Goal: Task Accomplishment & Management: Manage account settings

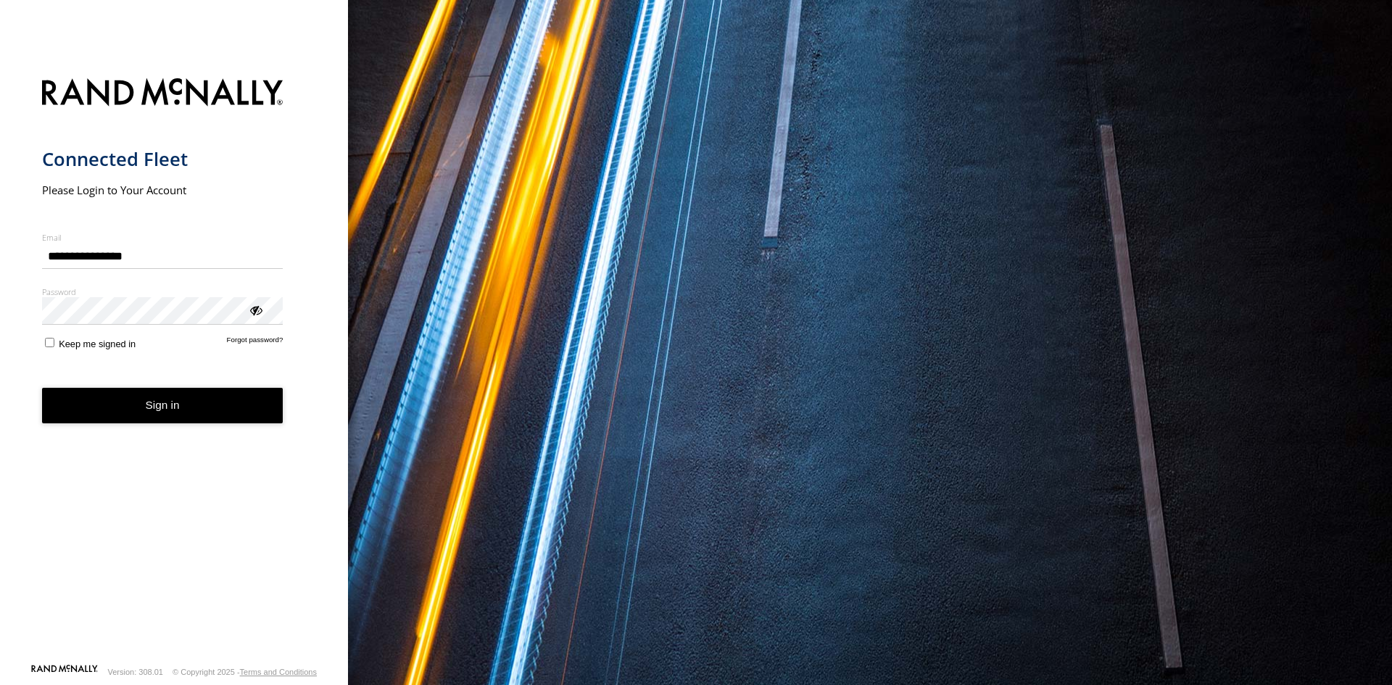
type input "**********"
click at [116, 300] on div "Password Enter you login password" at bounding box center [162, 305] width 241 height 38
click at [105, 404] on button "Sign in" at bounding box center [162, 406] width 241 height 36
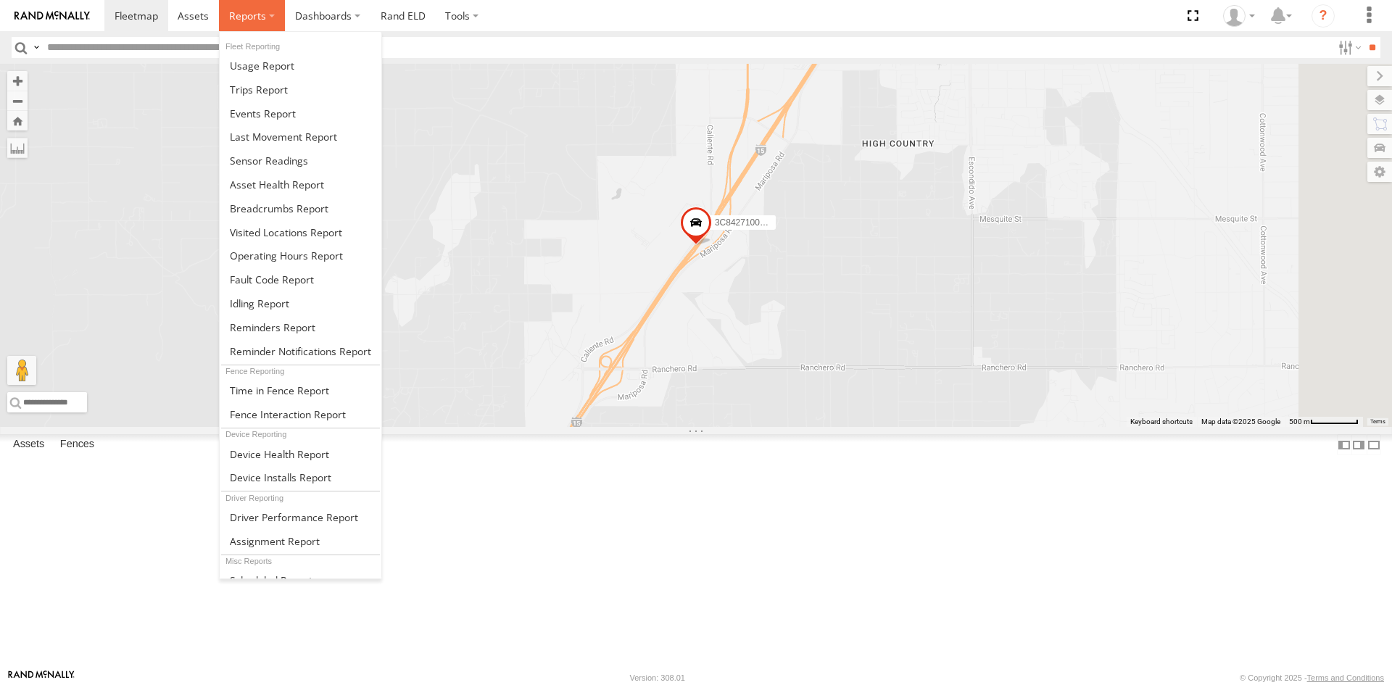
click at [244, 20] on span at bounding box center [247, 16] width 37 height 14
click at [264, 251] on span at bounding box center [286, 256] width 113 height 14
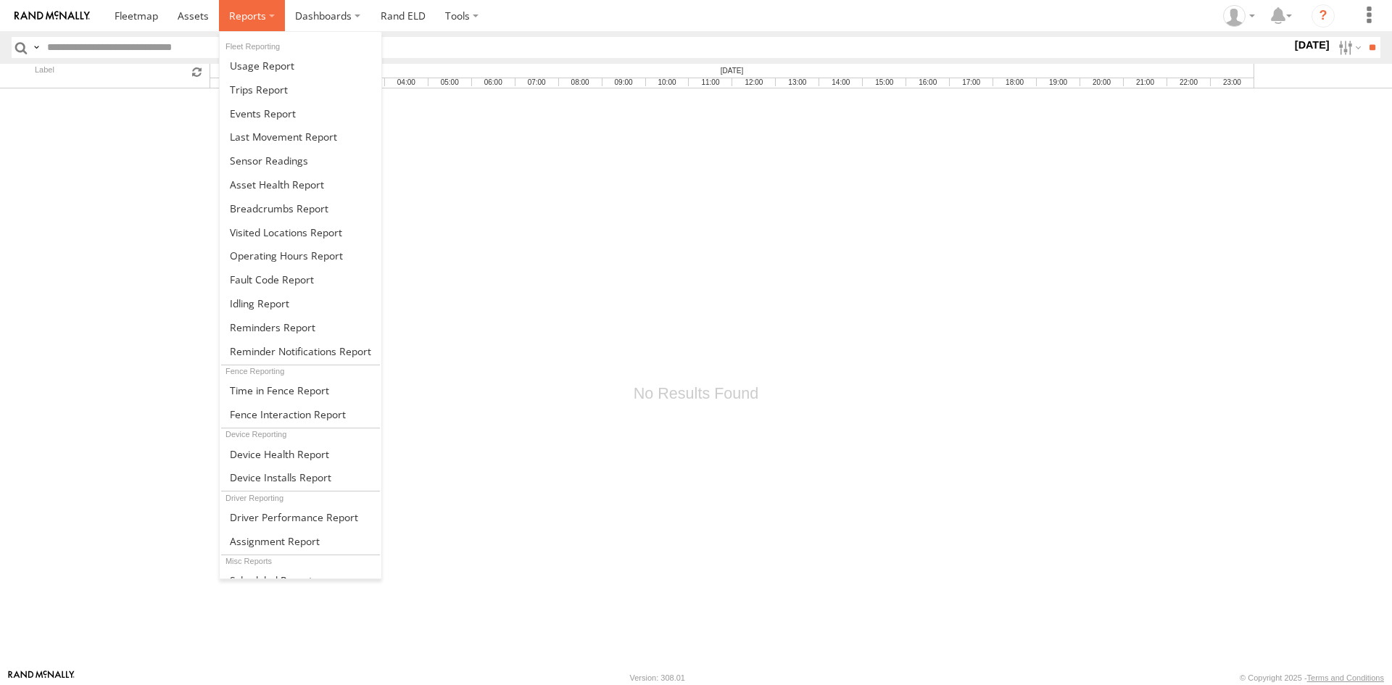
click at [244, 15] on span at bounding box center [247, 16] width 37 height 14
click at [279, 65] on span at bounding box center [262, 66] width 65 height 14
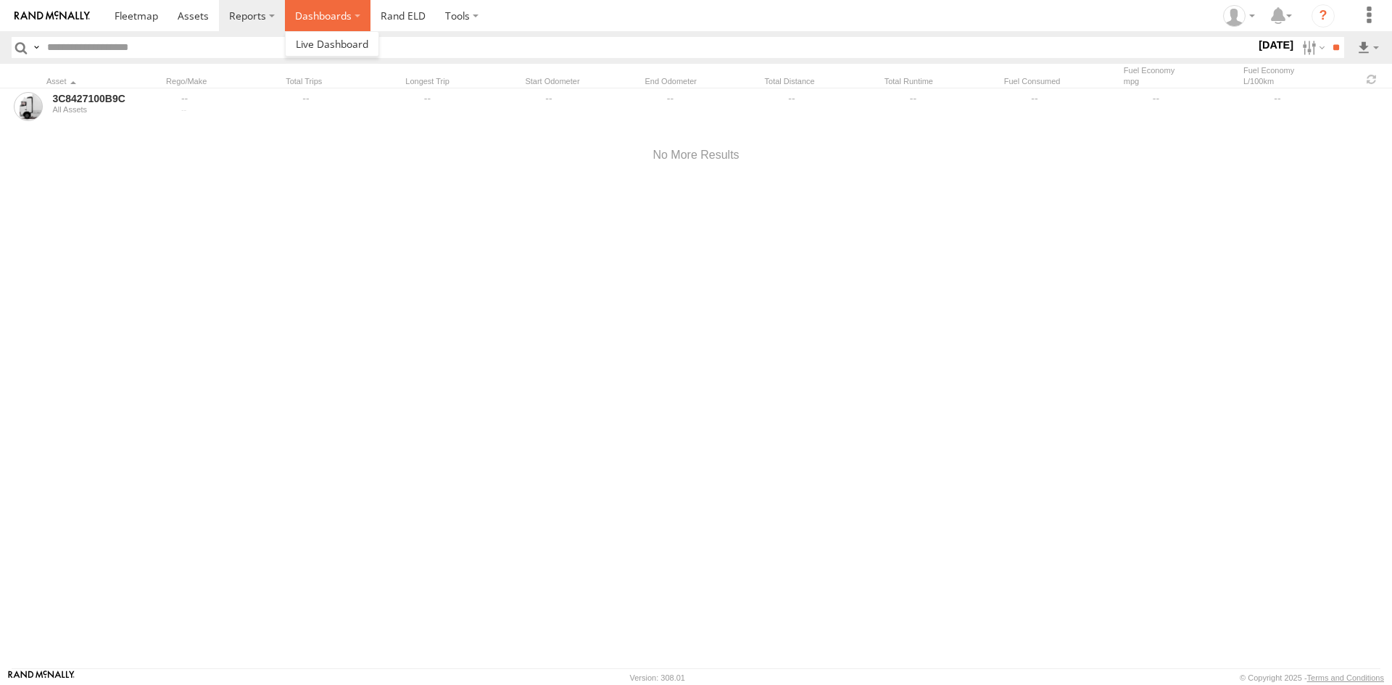
click at [313, 25] on label "Dashboards" at bounding box center [328, 15] width 86 height 31
click at [388, 17] on link "Rand ELD" at bounding box center [402, 15] width 65 height 31
click at [118, 12] on span at bounding box center [136, 16] width 43 height 14
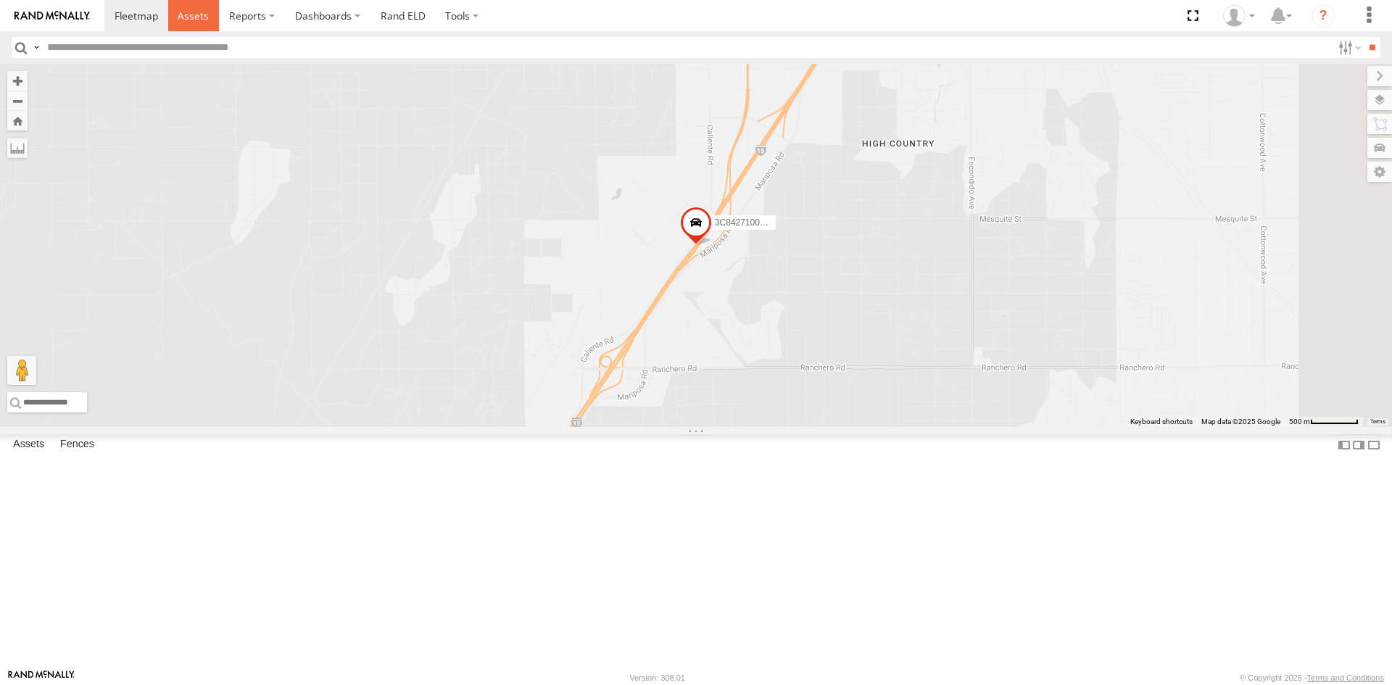
click at [196, 15] on span at bounding box center [193, 16] width 31 height 14
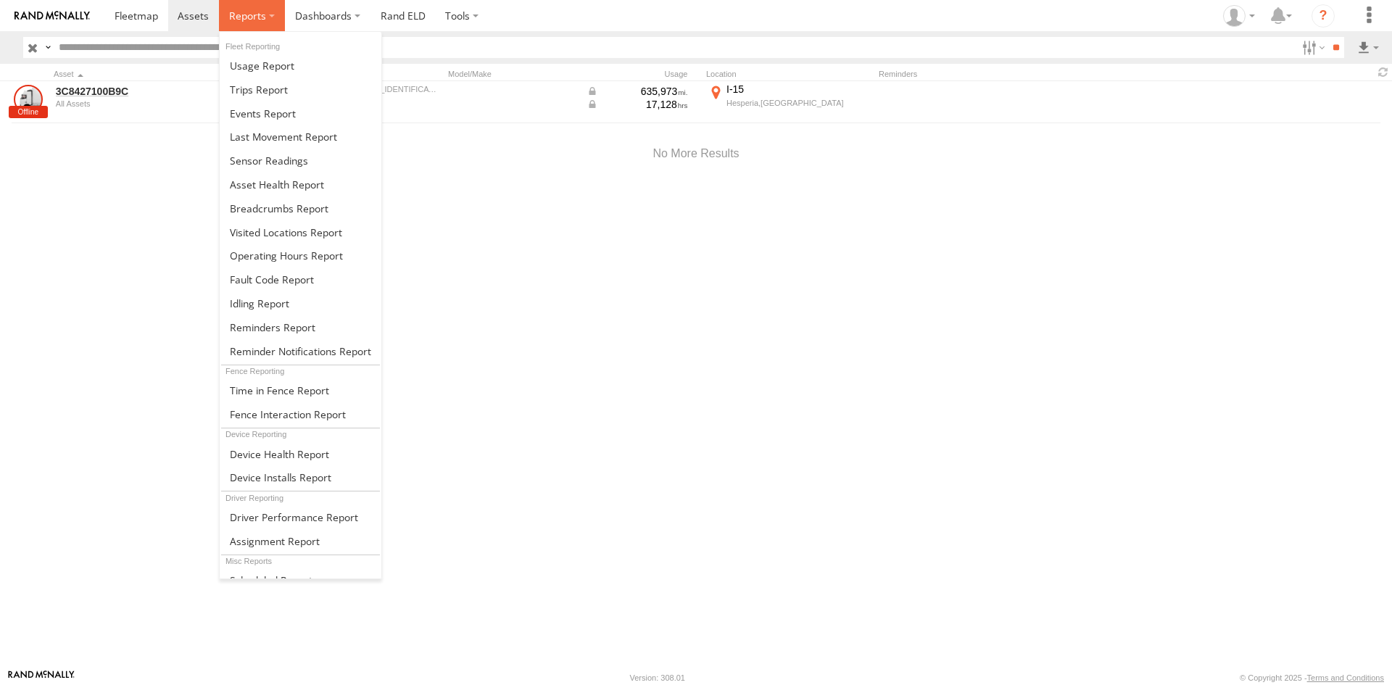
click at [247, 17] on span at bounding box center [247, 16] width 37 height 14
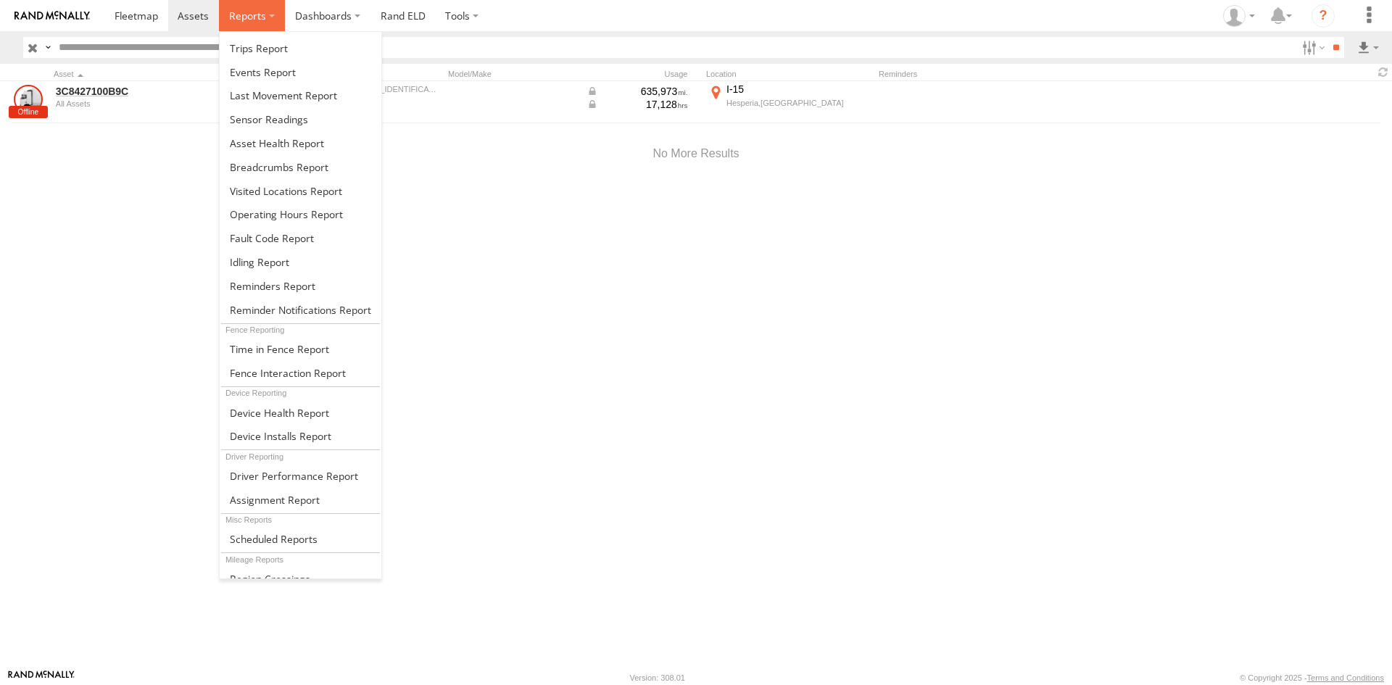
scroll to position [77, 0]
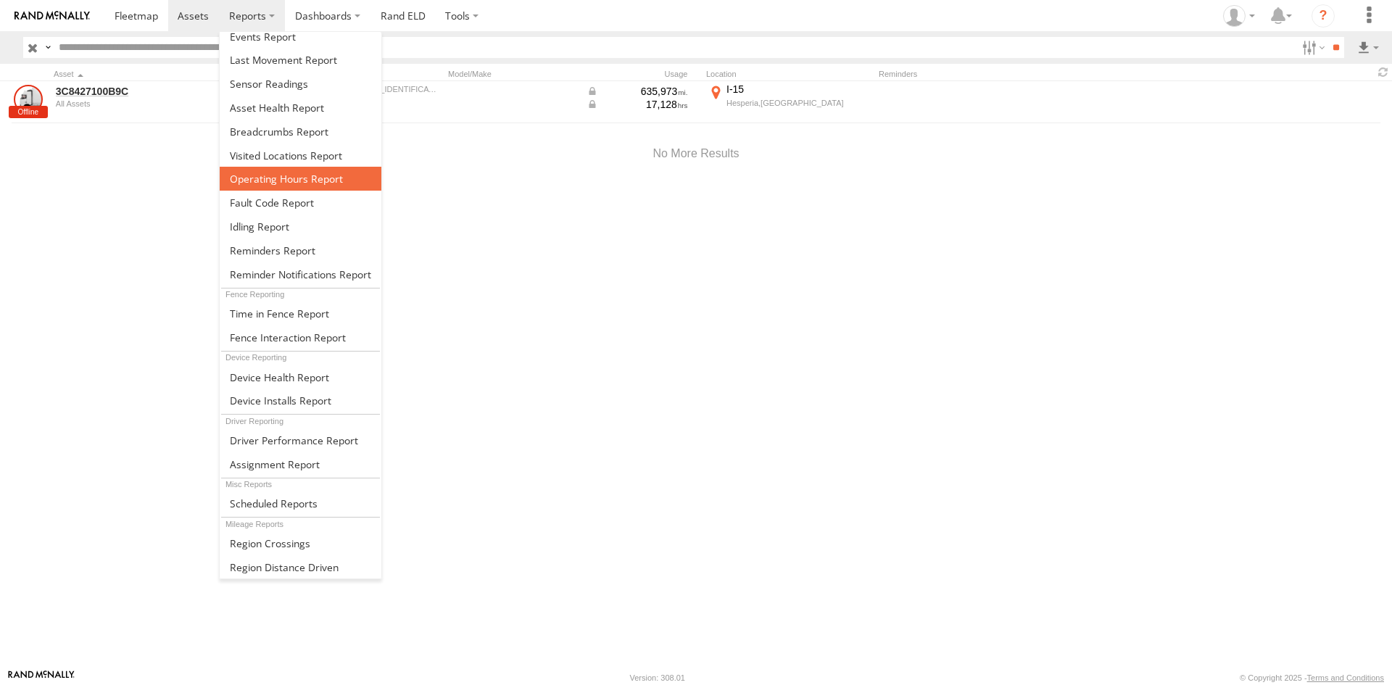
click at [280, 183] on span at bounding box center [286, 179] width 113 height 14
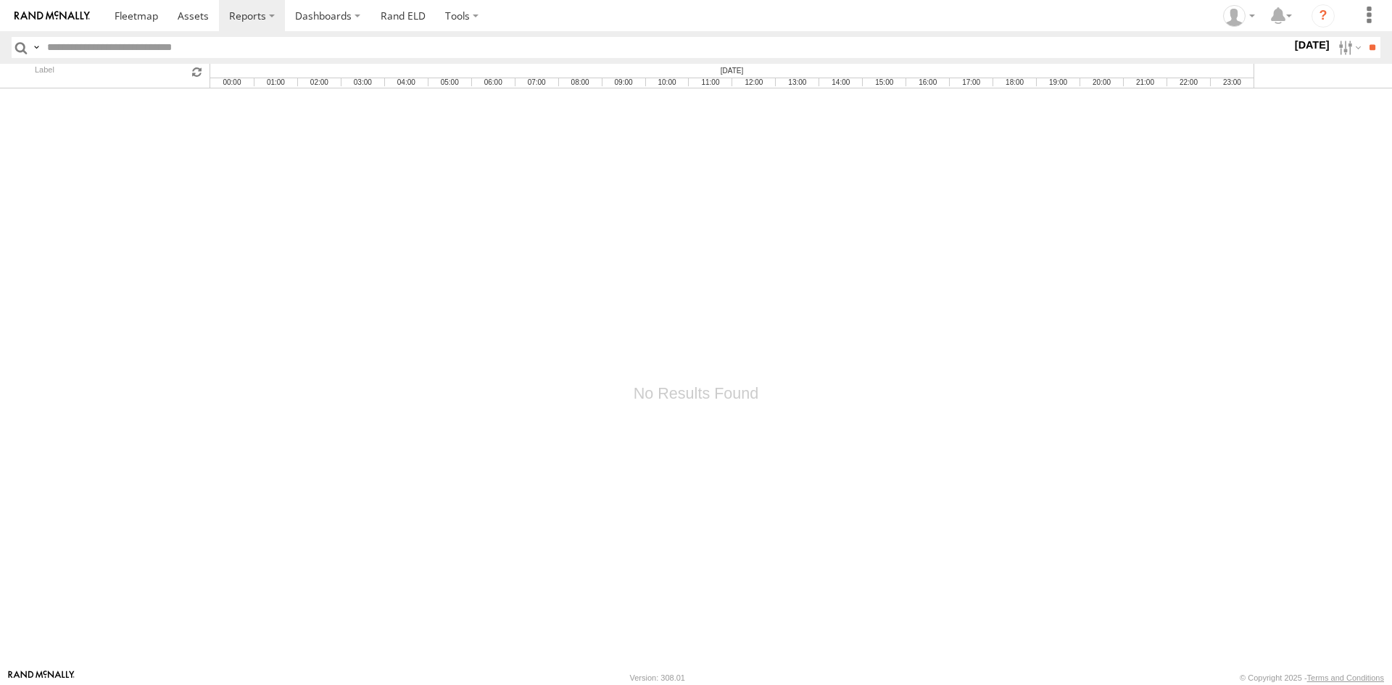
click at [1292, 44] on label "30 Sep 25" at bounding box center [1312, 45] width 41 height 16
click at [0, 0] on label at bounding box center [0, 0] width 0 height 0
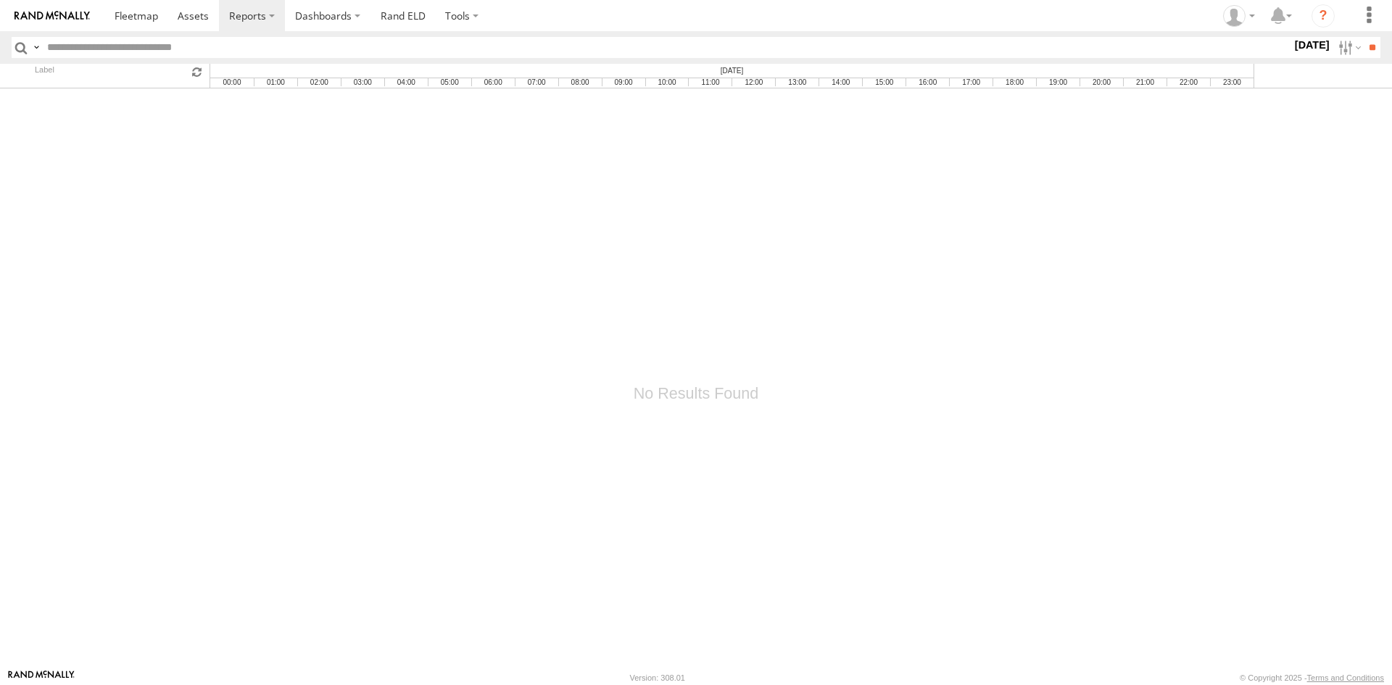
click at [0, 0] on label at bounding box center [0, 0] width 0 height 0
click at [1292, 58] on div at bounding box center [1292, 47] width 0 height 21
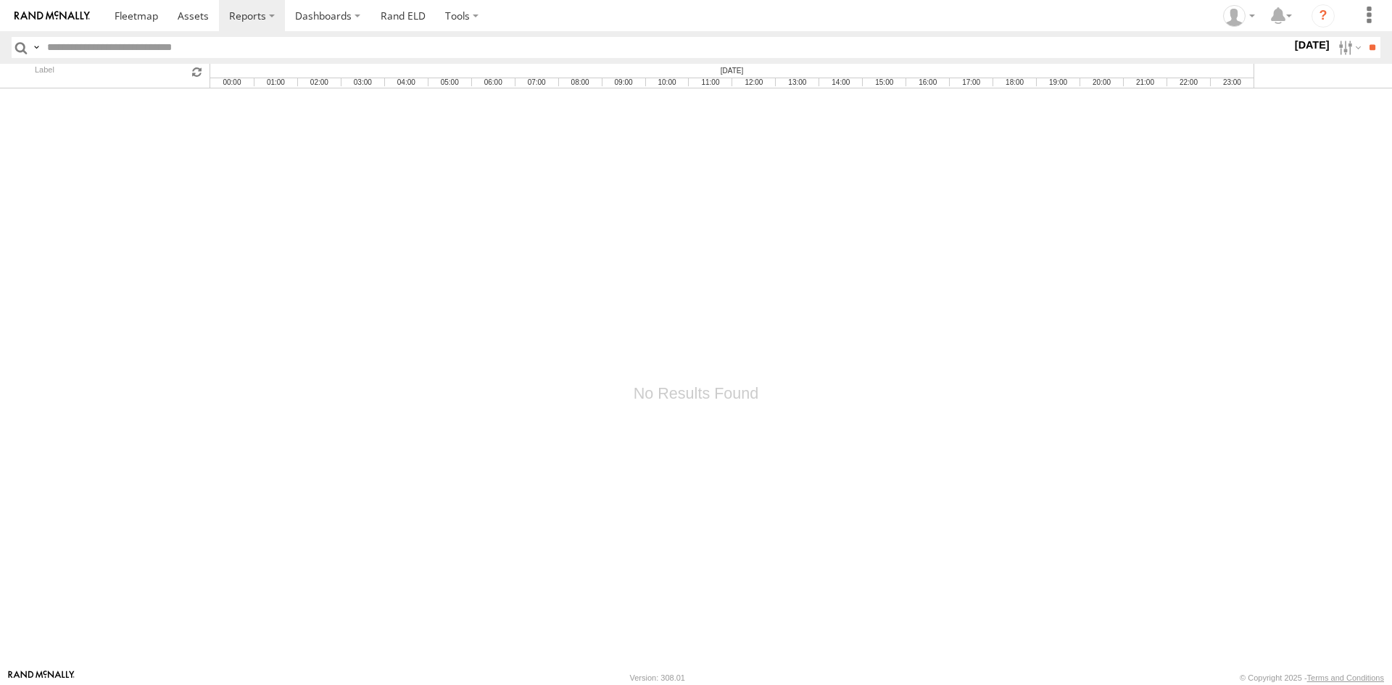
click at [1292, 58] on div at bounding box center [1292, 47] width 0 height 21
click at [1292, 58] on div "1 Jan 25 S M T W T F S S M T W T" at bounding box center [1312, 47] width 41 height 21
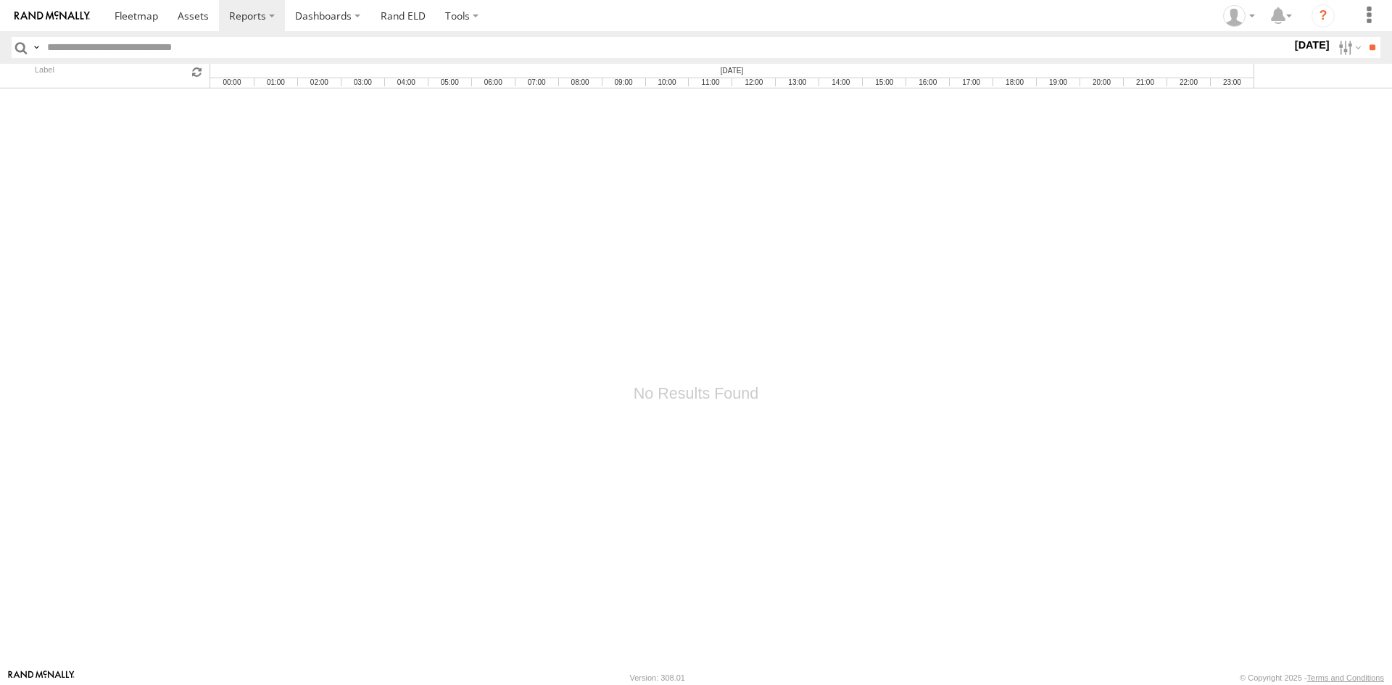
click at [1292, 58] on div at bounding box center [1292, 47] width 0 height 21
click at [325, 18] on label "Dashboards" at bounding box center [328, 15] width 86 height 31
click at [402, 12] on link "Rand ELD" at bounding box center [402, 15] width 65 height 31
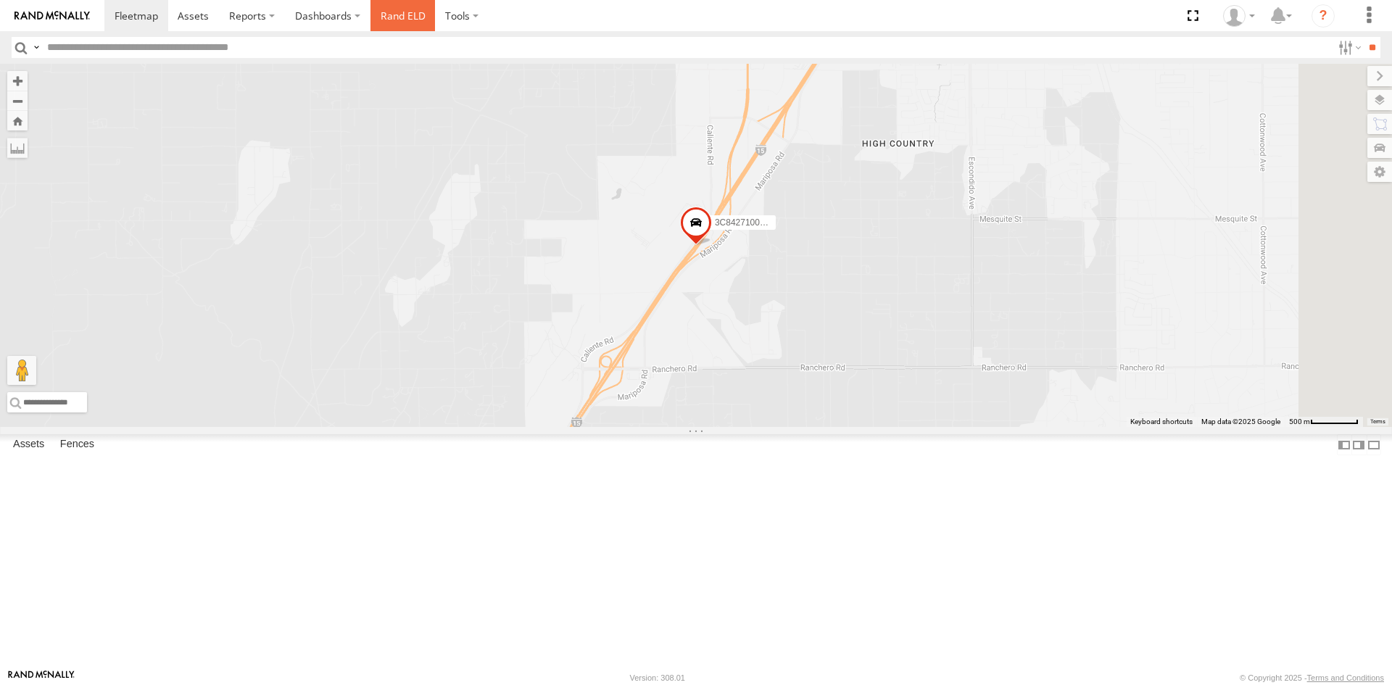
click at [390, 15] on link "Rand ELD" at bounding box center [402, 15] width 65 height 31
click at [1291, 22] on icon at bounding box center [1278, 16] width 26 height 18
click at [1256, 17] on div at bounding box center [1239, 16] width 42 height 22
click at [1242, 126] on span at bounding box center [1243, 128] width 25 height 16
